Goal: Navigation & Orientation: Go to known website

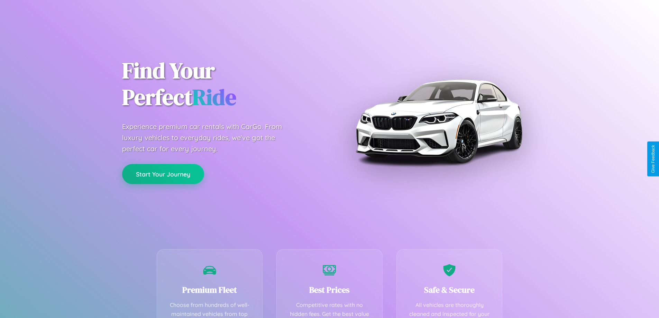
click at [163, 174] on button "Start Your Journey" at bounding box center [163, 174] width 82 height 20
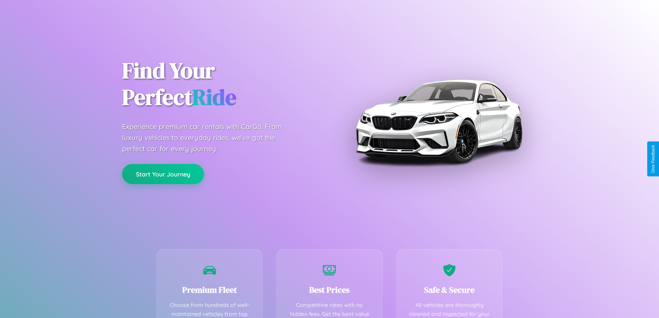
click at [163, 174] on button "Start Your Journey" at bounding box center [163, 174] width 82 height 20
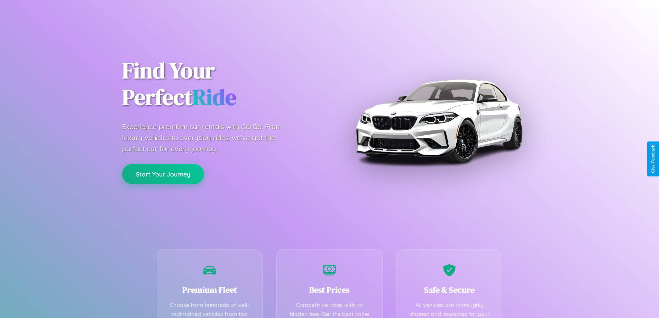
click at [163, 174] on button "Start Your Journey" at bounding box center [163, 174] width 82 height 20
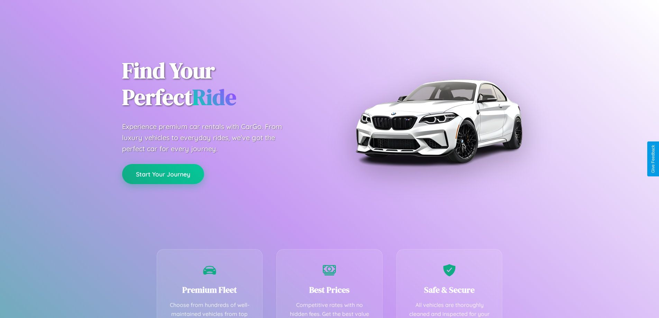
click at [163, 174] on button "Start Your Journey" at bounding box center [163, 174] width 82 height 20
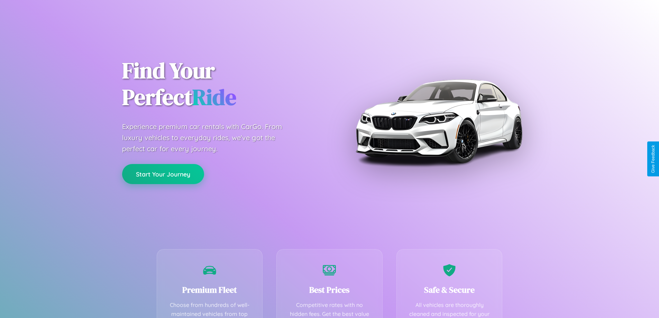
click at [163, 174] on button "Start Your Journey" at bounding box center [163, 174] width 82 height 20
